Goal: Contribute content: Contribute content

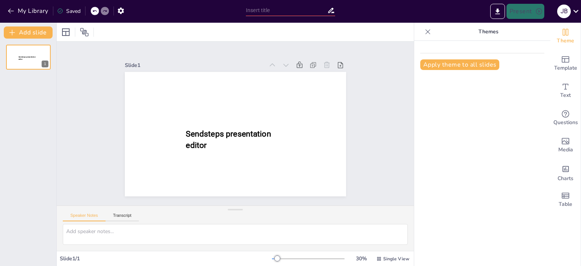
type input "Estructuras Organizacionales: Tipologías y Funcionalidad en el Entorno Empresar…"
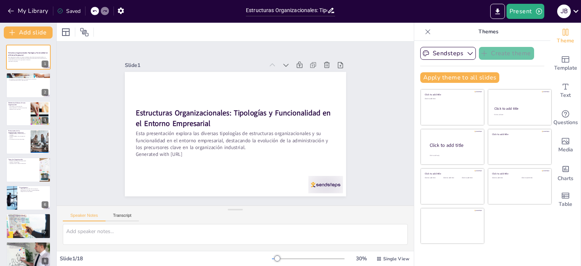
checkbox input "true"
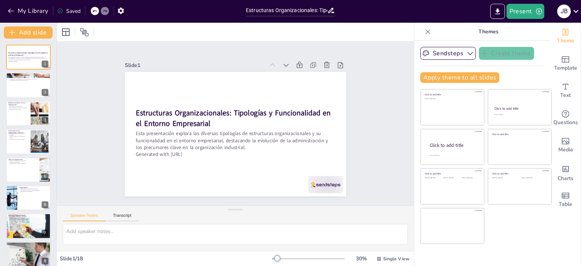
checkbox input "true"
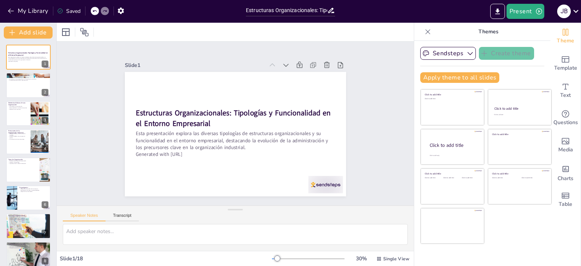
checkbox input "true"
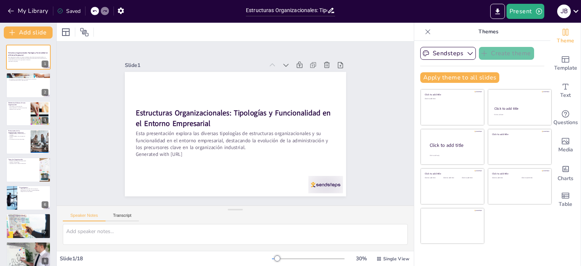
checkbox input "true"
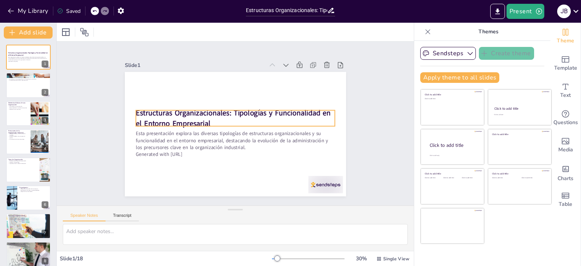
checkbox input "true"
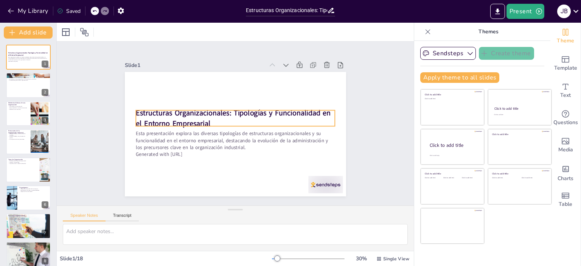
checkbox input "true"
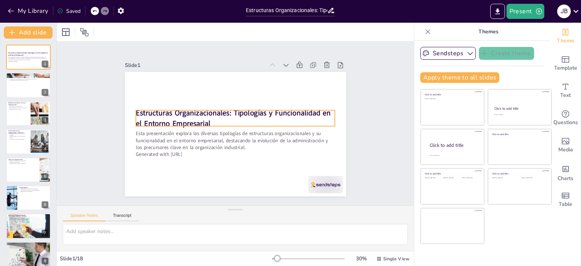
checkbox input "true"
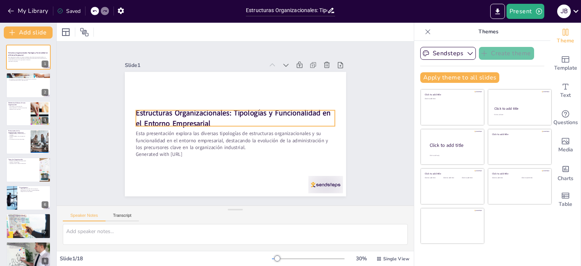
checkbox input "true"
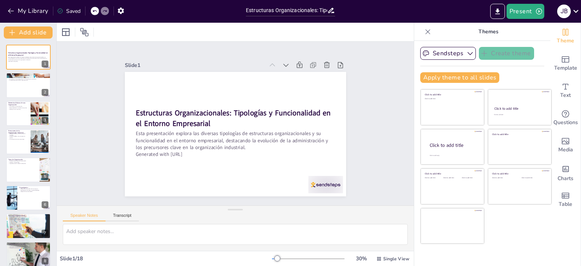
checkbox input "true"
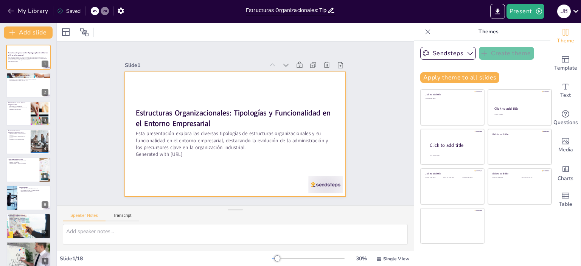
checkbox input "true"
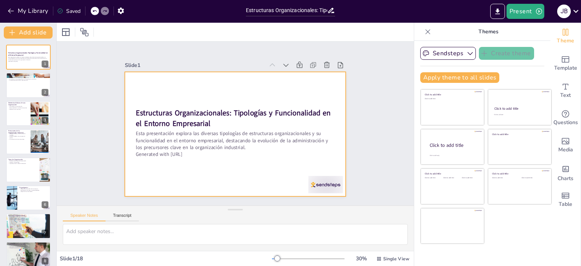
checkbox input "true"
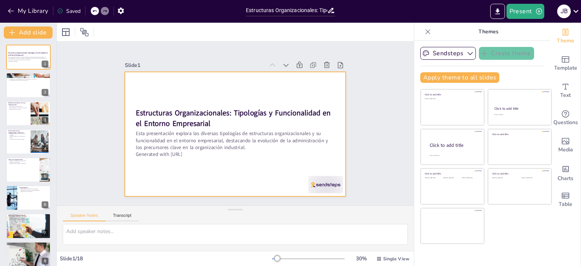
checkbox input "true"
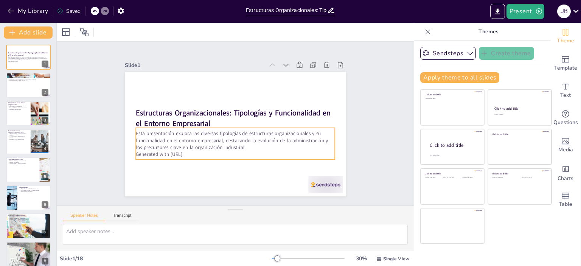
checkbox input "true"
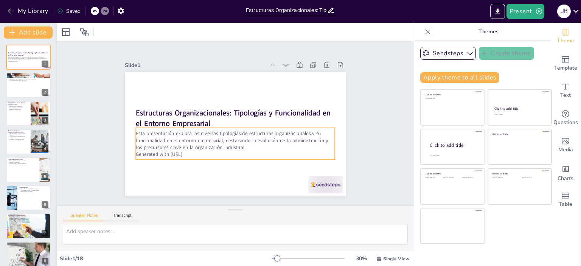
checkbox input "true"
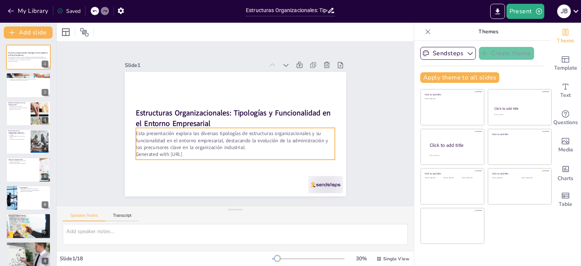
checkbox input "true"
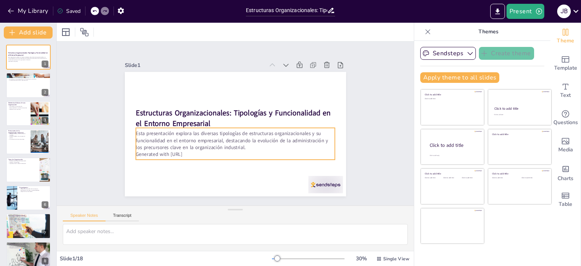
checkbox input "true"
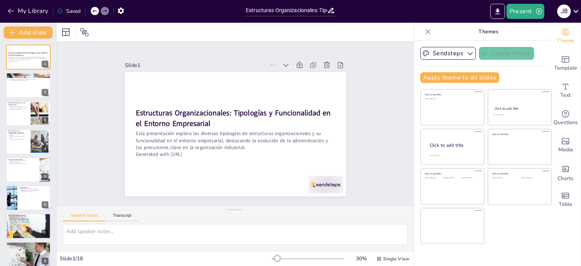
checkbox input "true"
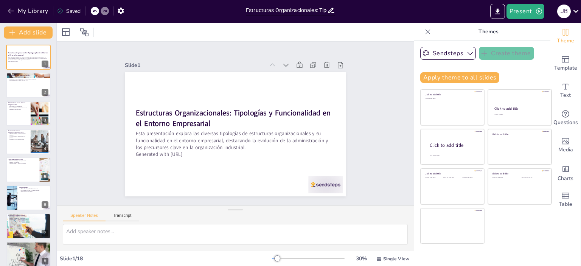
checkbox input "true"
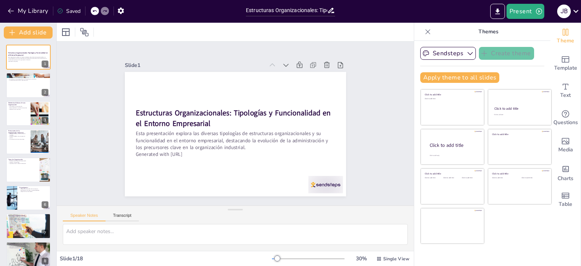
checkbox input "true"
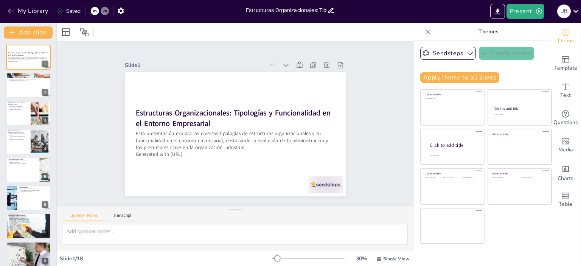
checkbox input "true"
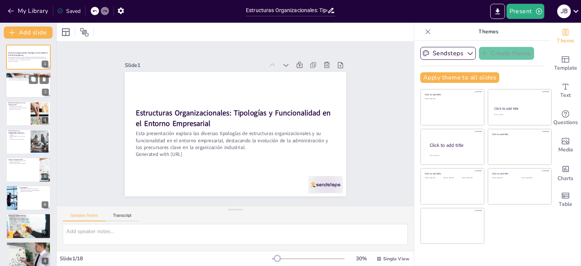
checkbox input "true"
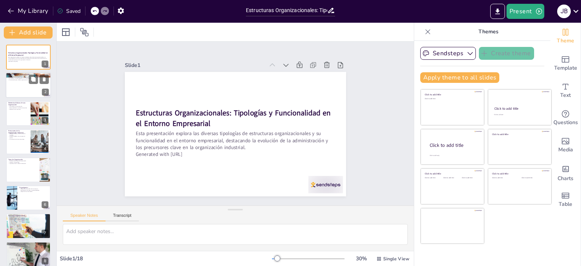
checkbox input "true"
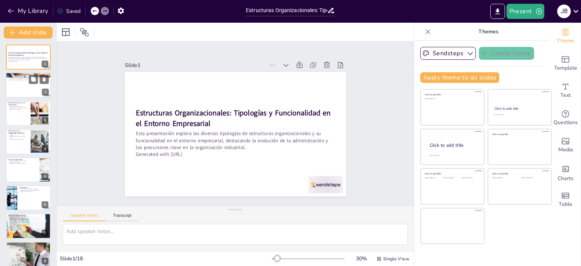
checkbox input "true"
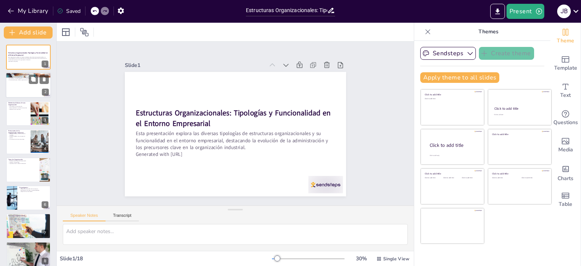
click at [21, 88] on div at bounding box center [28, 86] width 45 height 26
checkbox input "true"
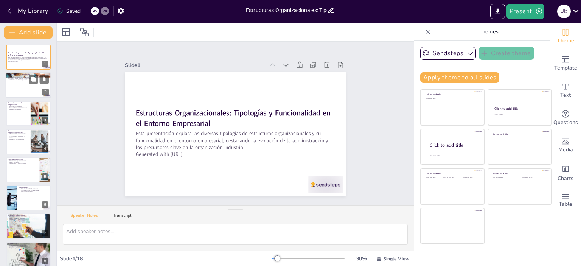
checkbox input "true"
type textarea "La administración es fundamental en cualquier organización, ya que permite la p…"
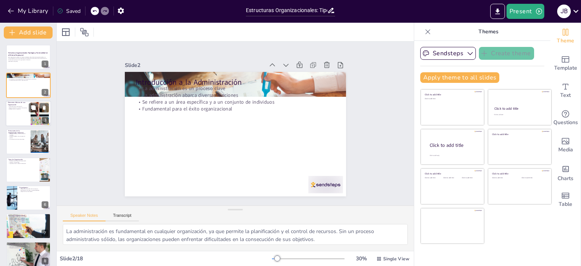
checkbox input "true"
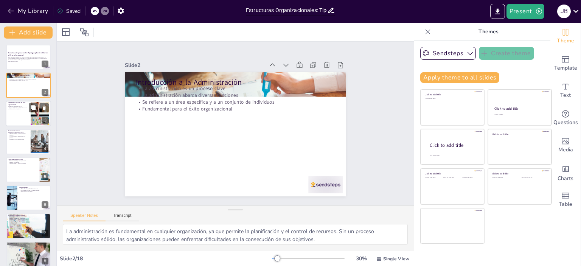
checkbox input "true"
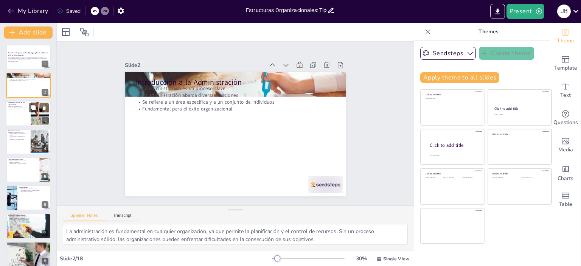
checkbox input "true"
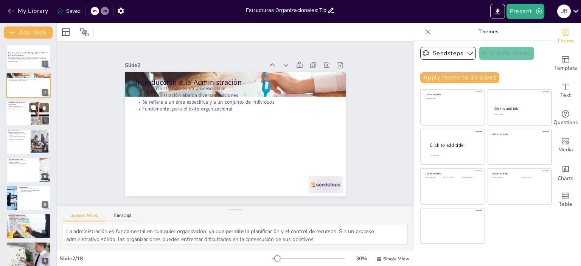
checkbox input "true"
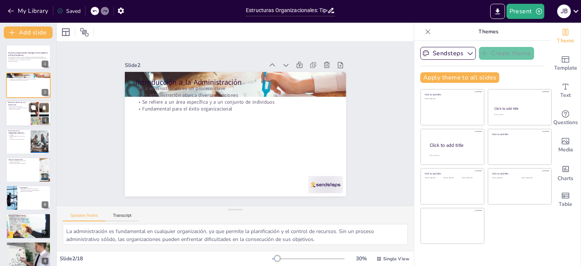
click at [19, 115] on div at bounding box center [28, 114] width 45 height 26
checkbox input "true"
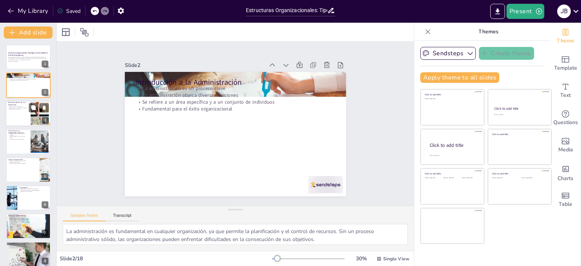
checkbox input "true"
type textarea "La autoridad es un elemento esencial que permite a los líderes influir en el co…"
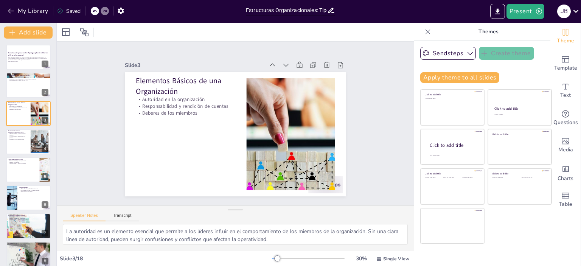
checkbox input "true"
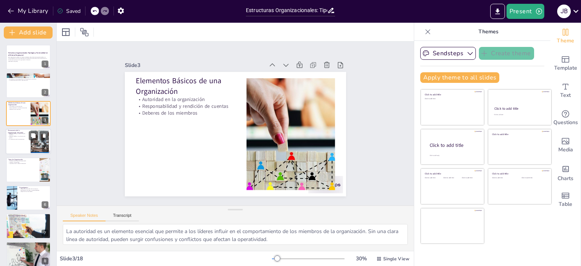
checkbox input "true"
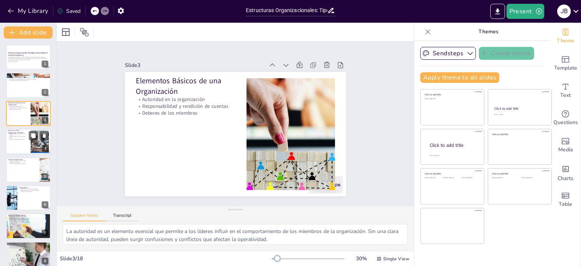
checkbox input "true"
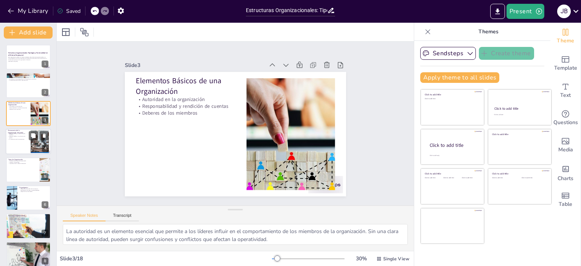
checkbox input "true"
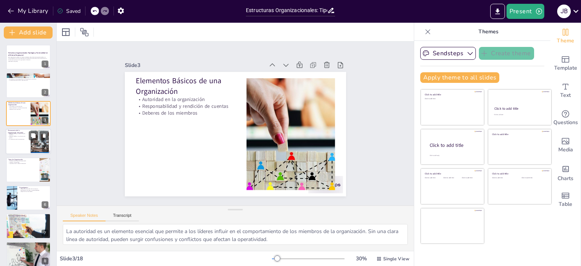
checkbox input "true"
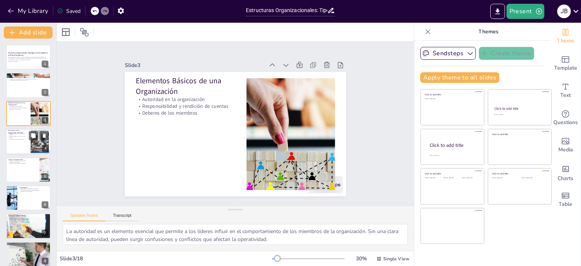
checkbox input "true"
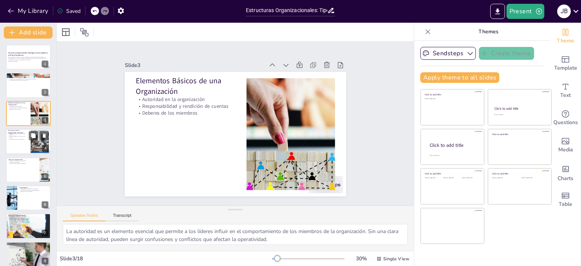
click at [23, 143] on div at bounding box center [28, 142] width 45 height 26
checkbox input "true"
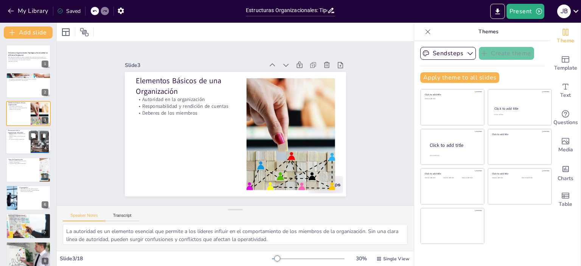
checkbox input "true"
type textarea "[PERSON_NAME] introdujo conceptos que revolucionaron la forma en que se gestion…"
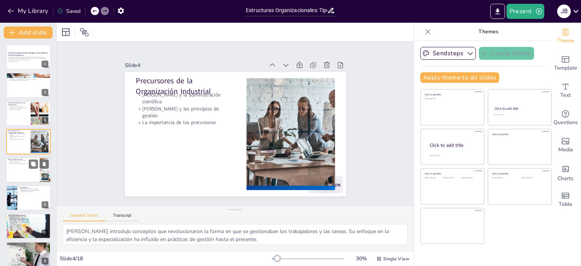
checkbox input "true"
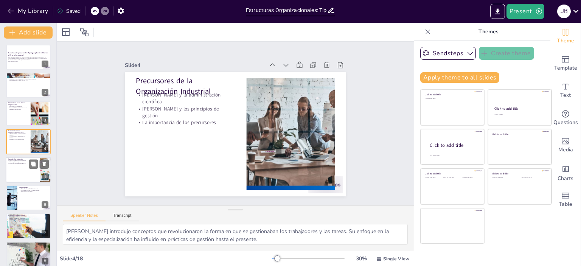
checkbox input "true"
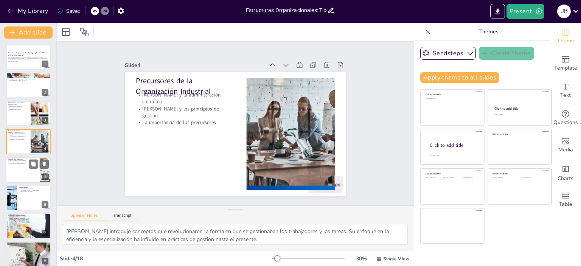
checkbox input "true"
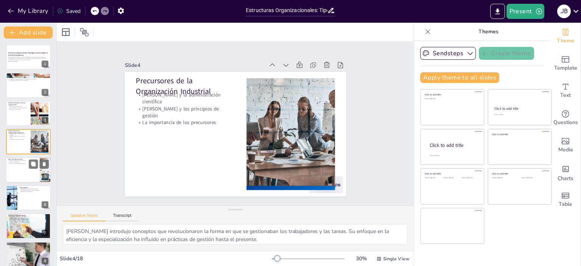
checkbox input "true"
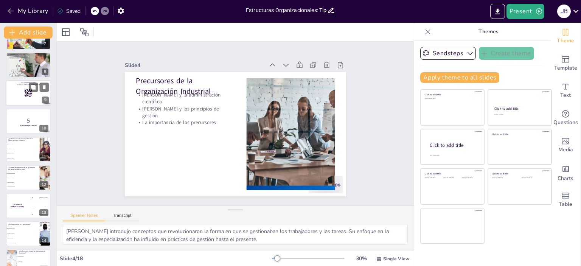
click at [22, 96] on div at bounding box center [28, 93] width 45 height 26
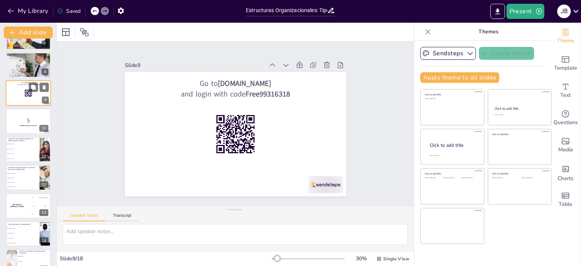
scroll to position [130, 0]
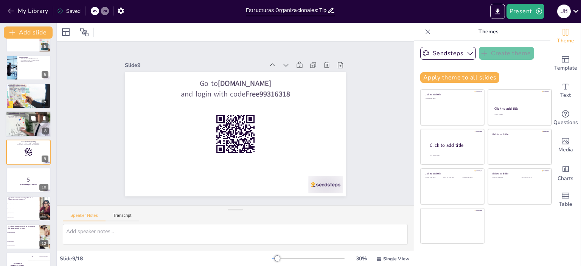
click at [18, 132] on div at bounding box center [28, 124] width 45 height 34
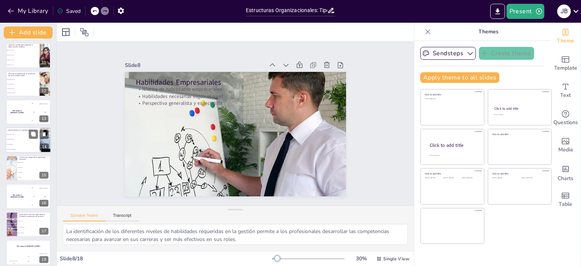
scroll to position [288, 0]
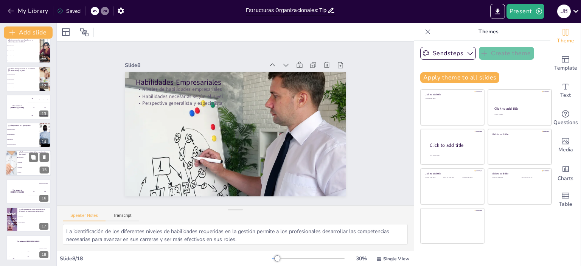
click at [23, 159] on li "Especialización" at bounding box center [34, 157] width 34 height 5
